Goal: Communication & Community: Answer question/provide support

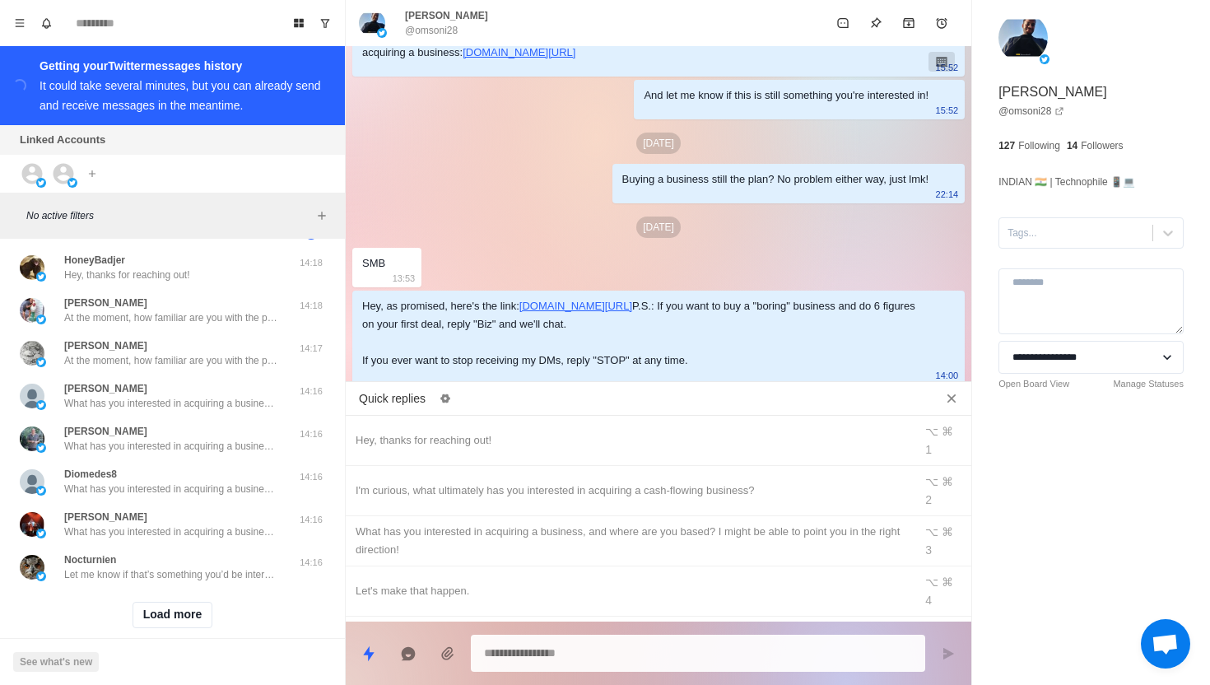
scroll to position [133, 0]
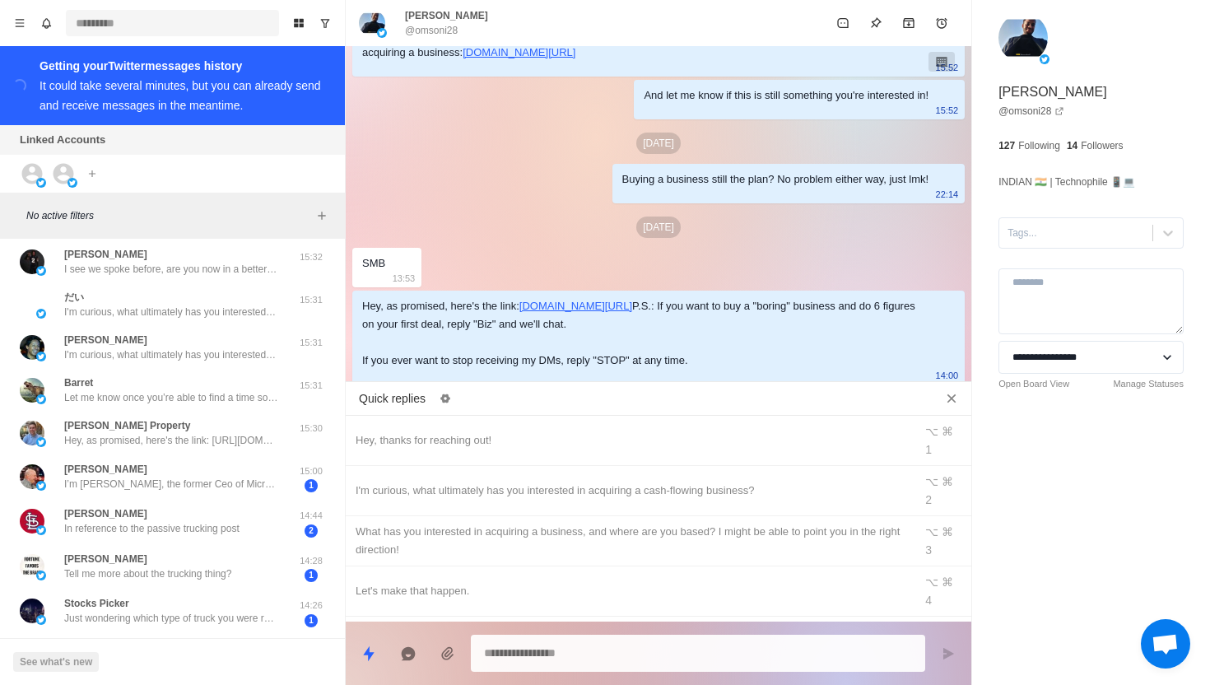
type textarea "*"
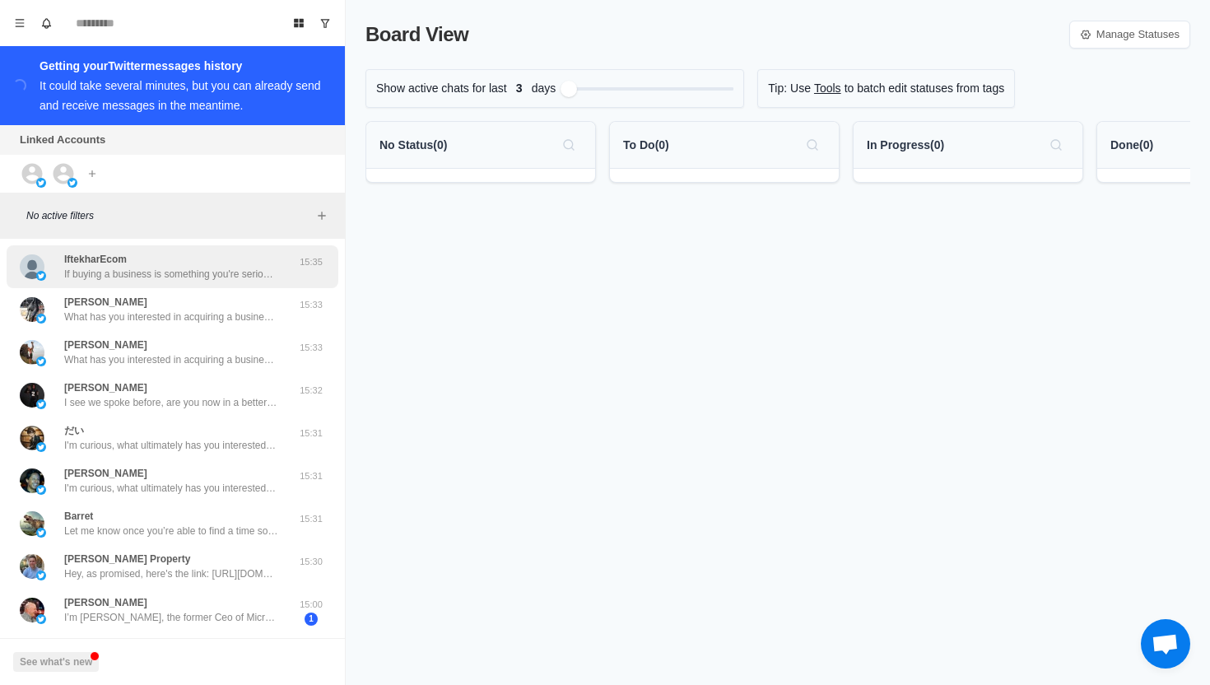
click at [217, 281] on p "If buying a business is something you're serious about, I actually operate a pr…" at bounding box center [171, 274] width 214 height 15
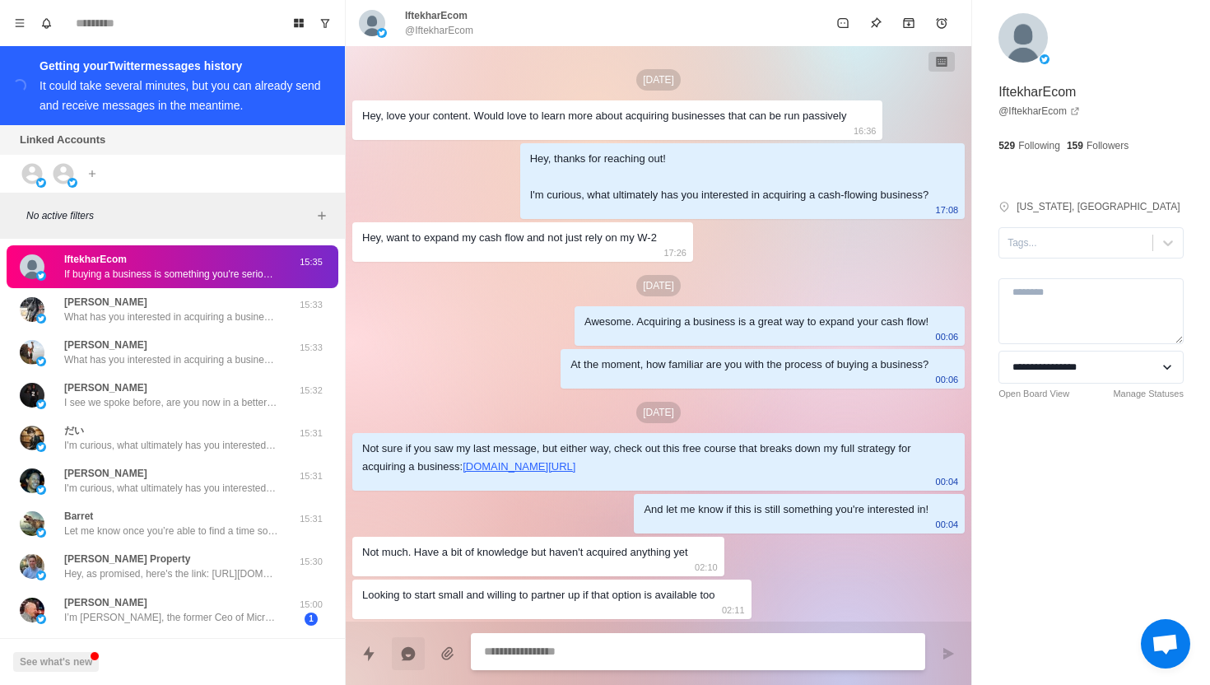
scroll to position [425, 0]
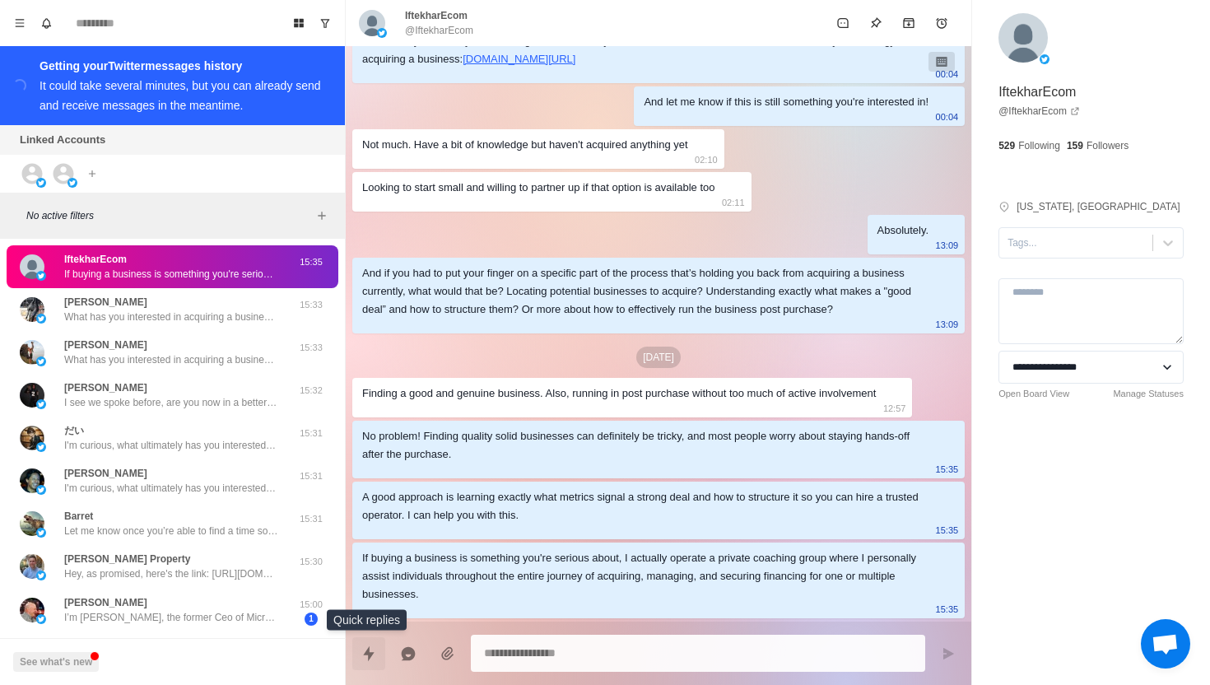
click at [360, 653] on icon "Quick replies" at bounding box center [368, 653] width 16 height 16
type textarea "*"
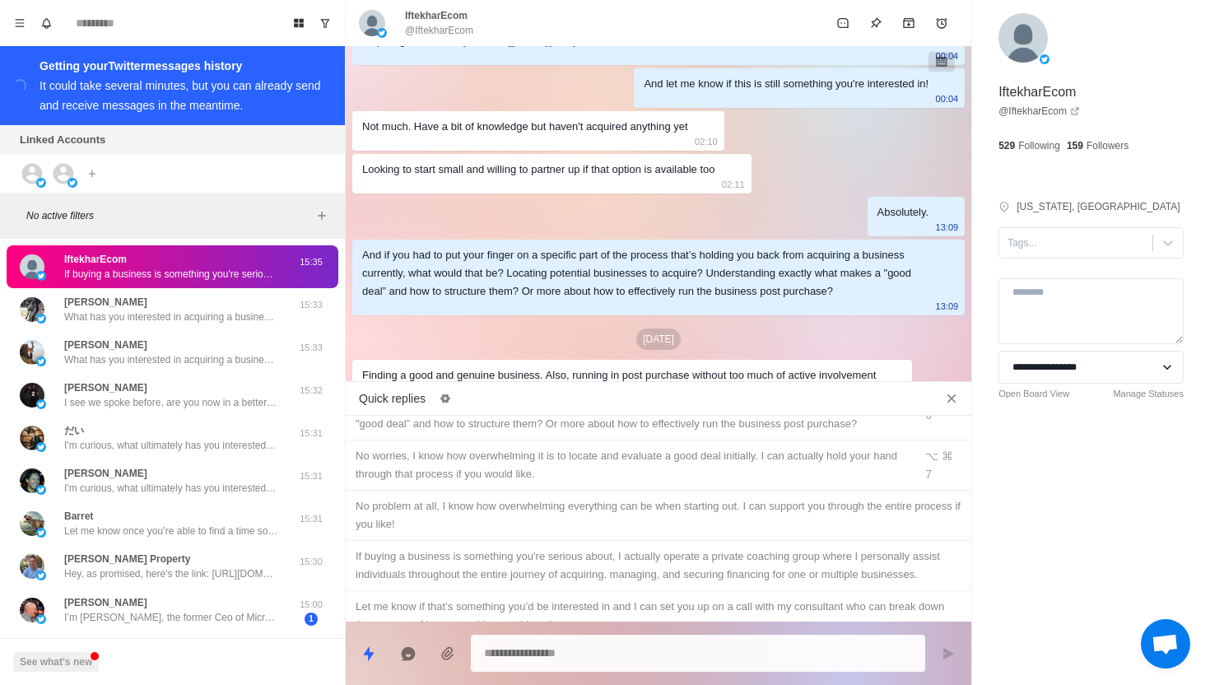
scroll to position [296, 0]
click at [494, 596] on div "Let me know if that’s something you’d be interested in and I can set you up on …" at bounding box center [659, 614] width 606 height 36
type textarea "**********"
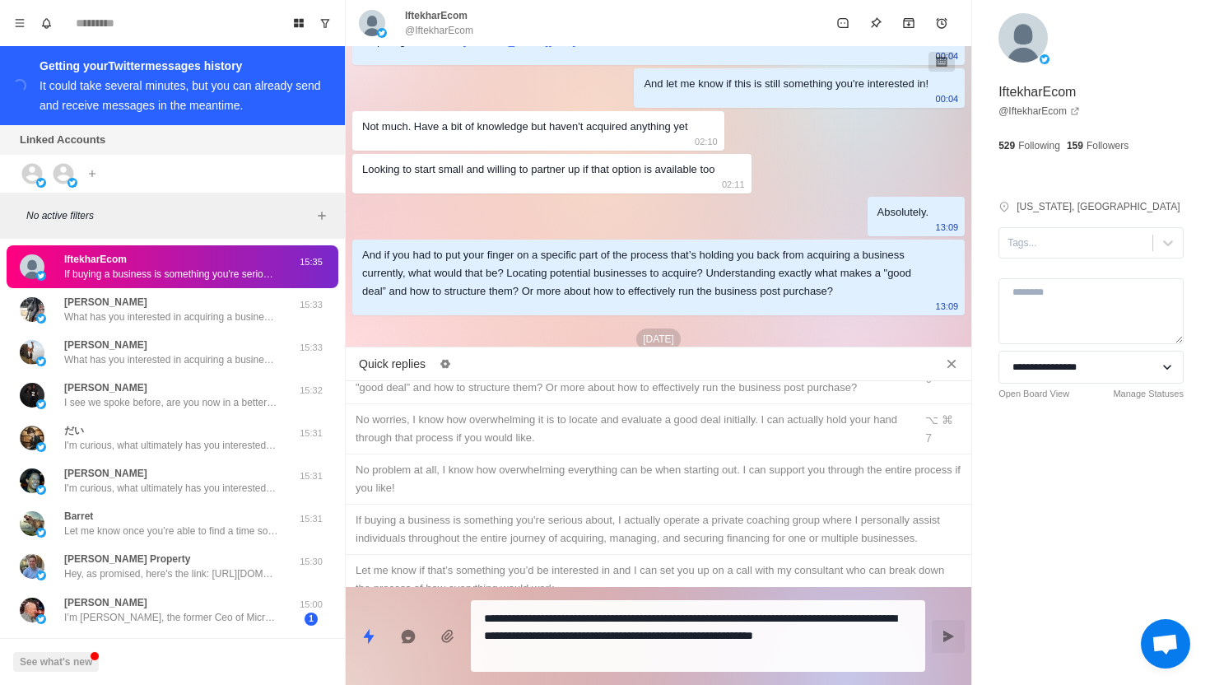
click at [947, 635] on icon "Send message" at bounding box center [948, 636] width 11 height 12
type textarea "*"
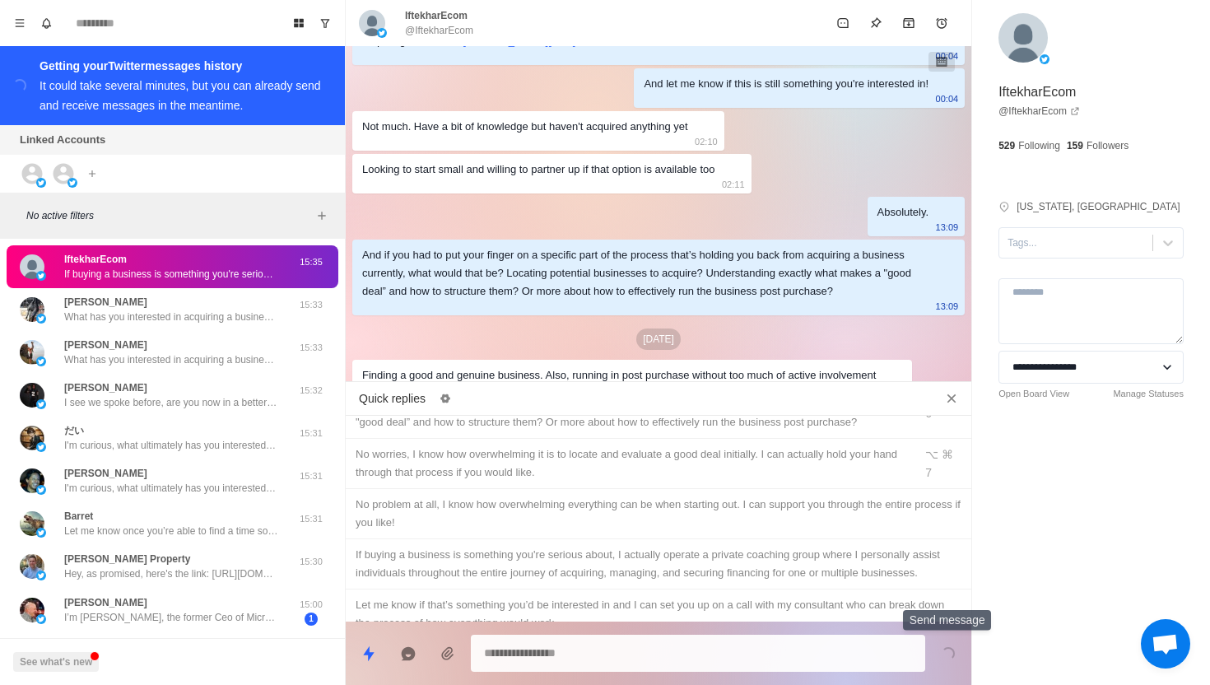
scroll to position [719, 0]
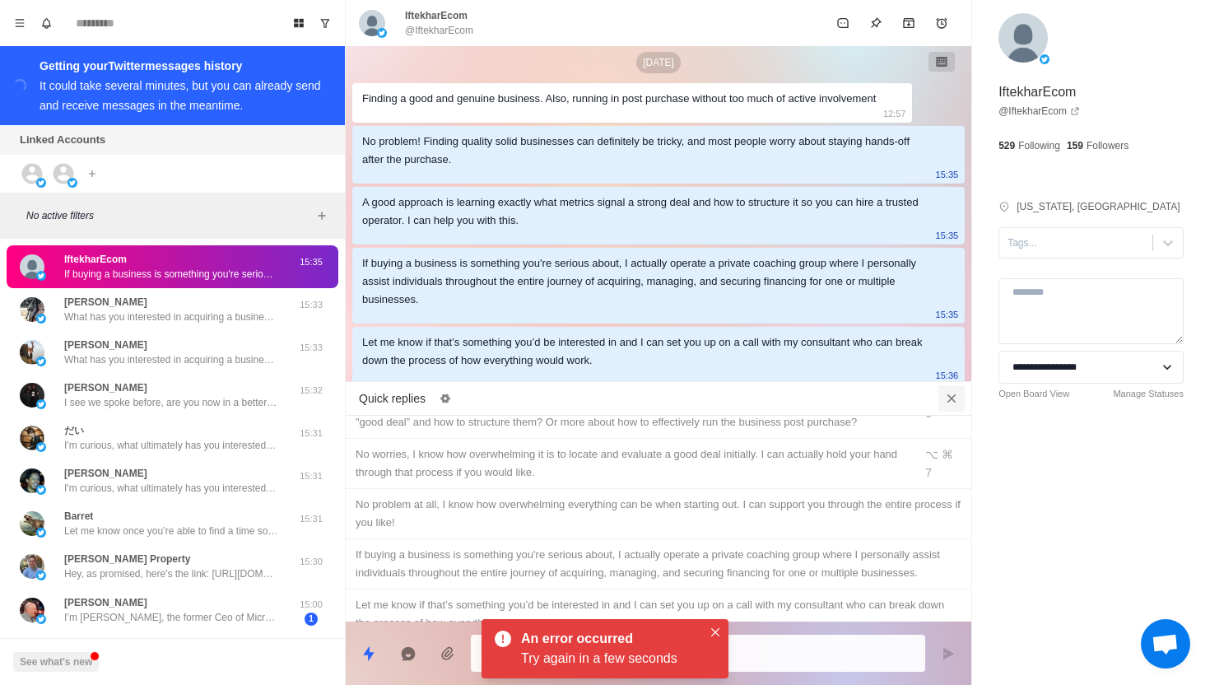
click at [948, 396] on icon "Close quick replies" at bounding box center [951, 398] width 9 height 9
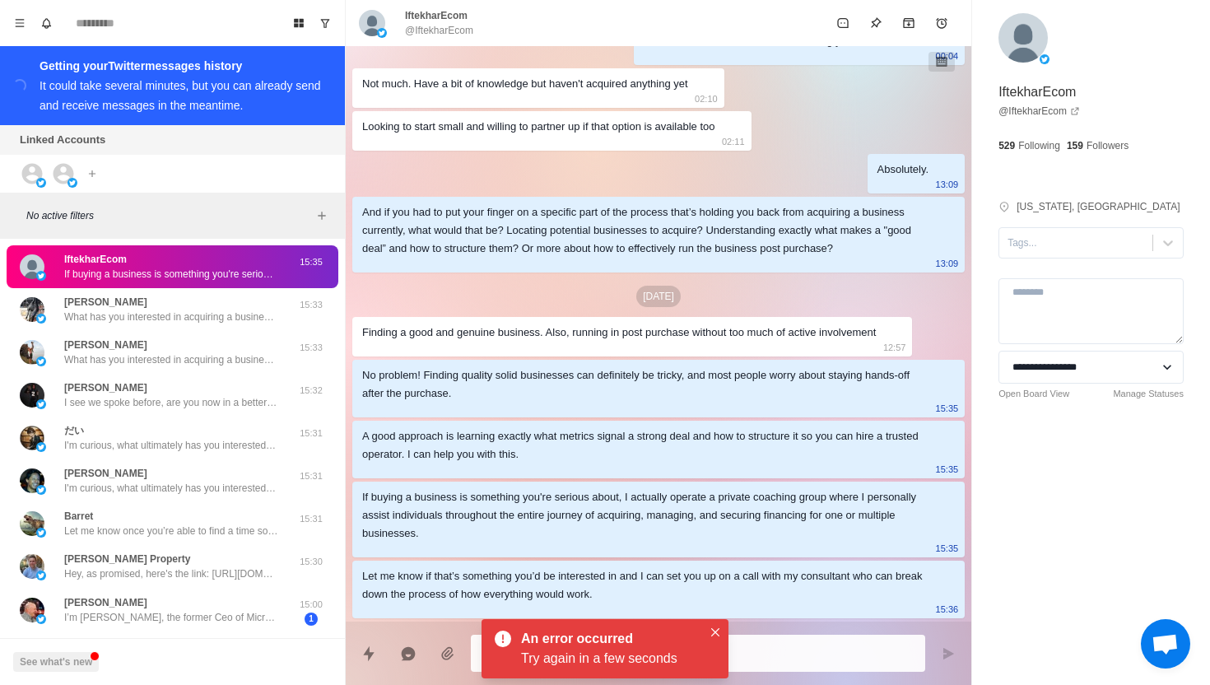
scroll to position [486, 0]
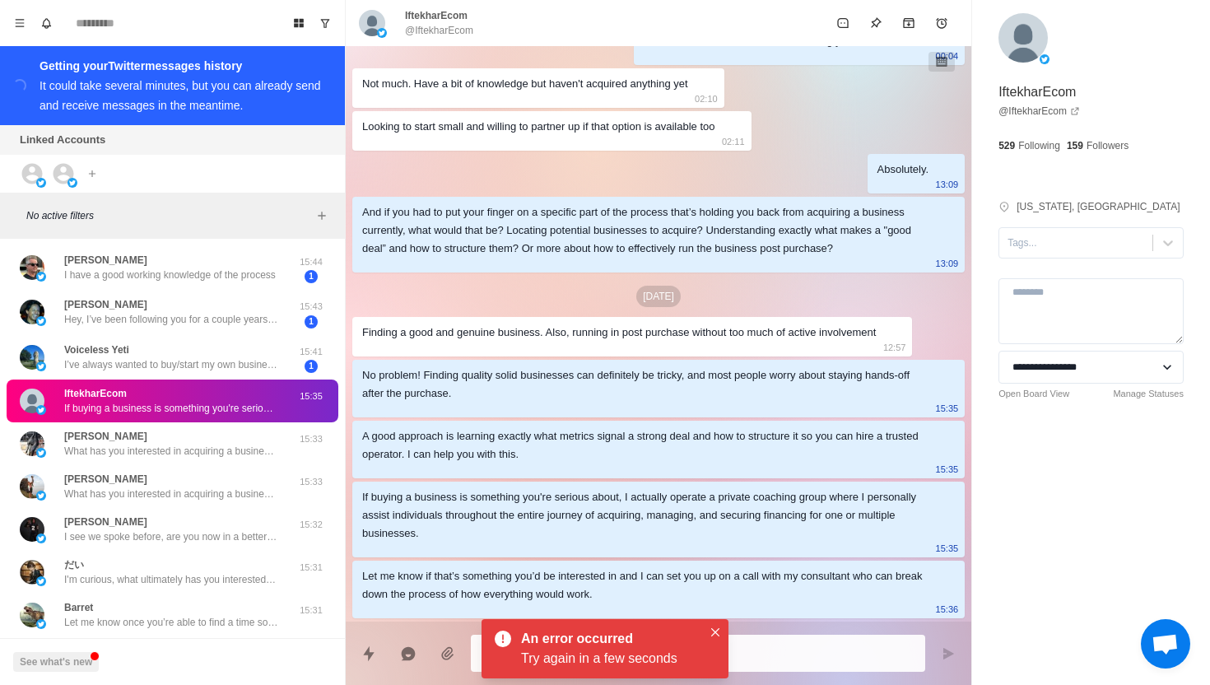
type textarea "*"
